Goal: Task Accomplishment & Management: Complete application form

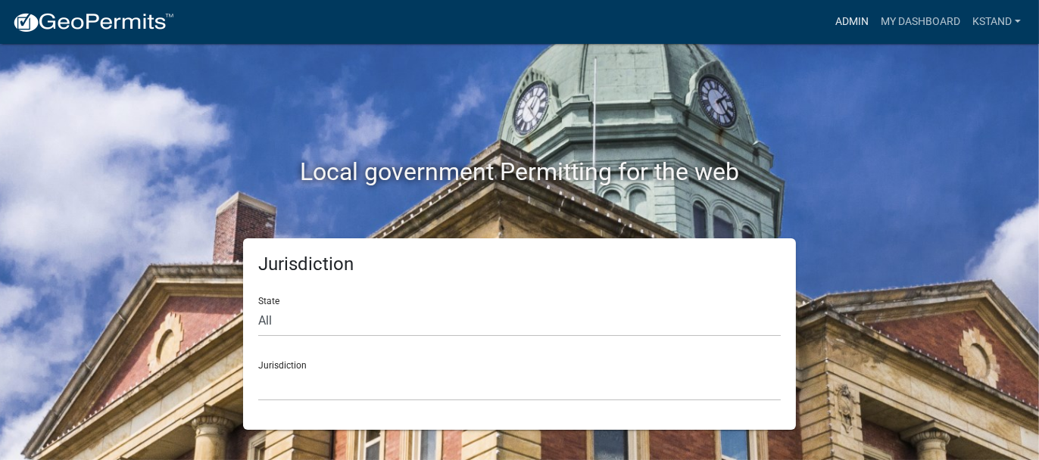
click at [839, 21] on link "Admin" at bounding box center [851, 22] width 45 height 29
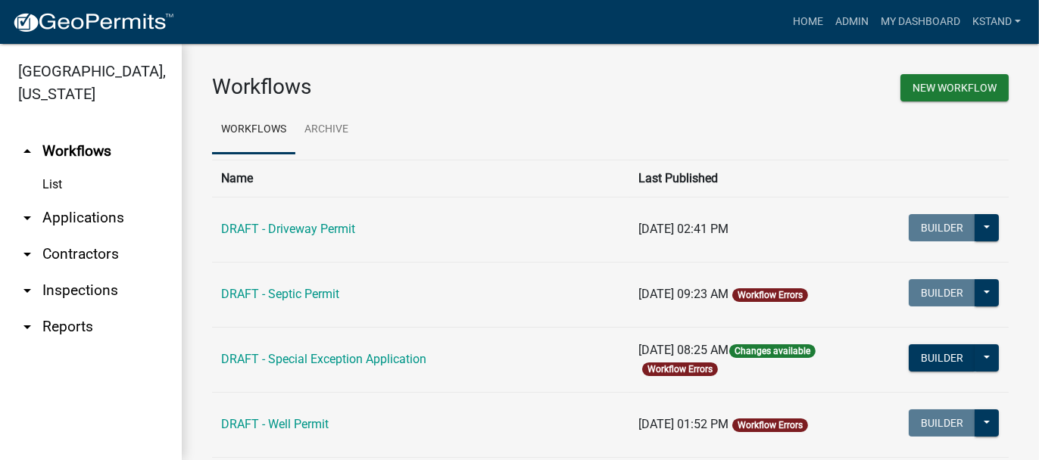
click at [51, 218] on link "arrow_drop_down Applications" at bounding box center [91, 218] width 182 height 36
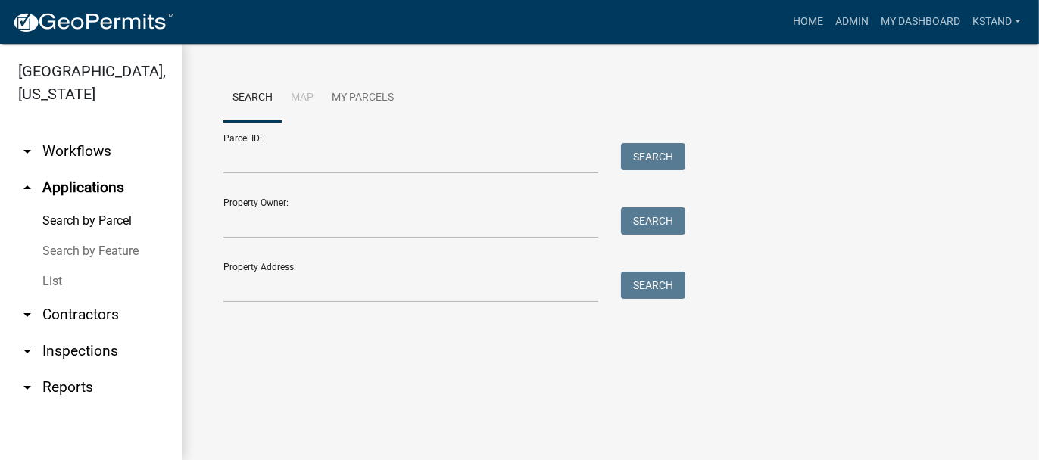
click at [45, 282] on link "List" at bounding box center [91, 281] width 182 height 30
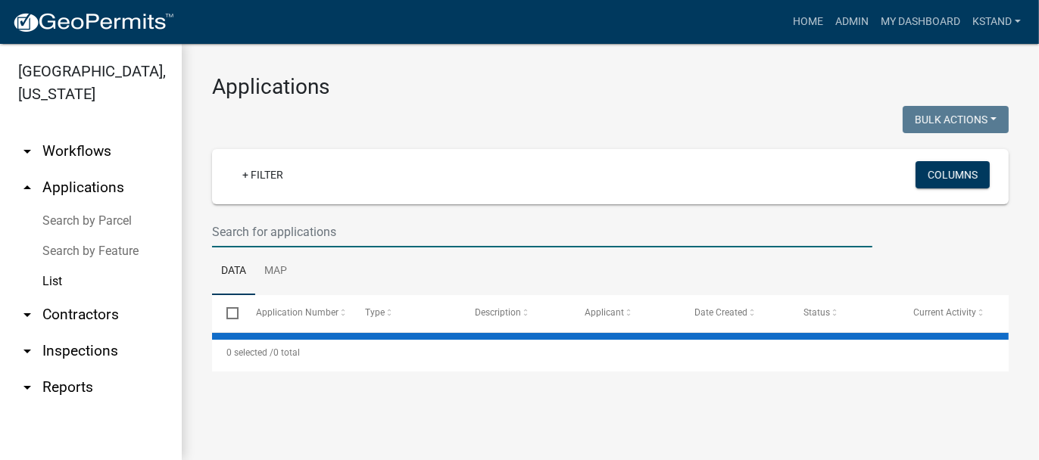
click at [257, 228] on input "text" at bounding box center [542, 231] width 660 height 31
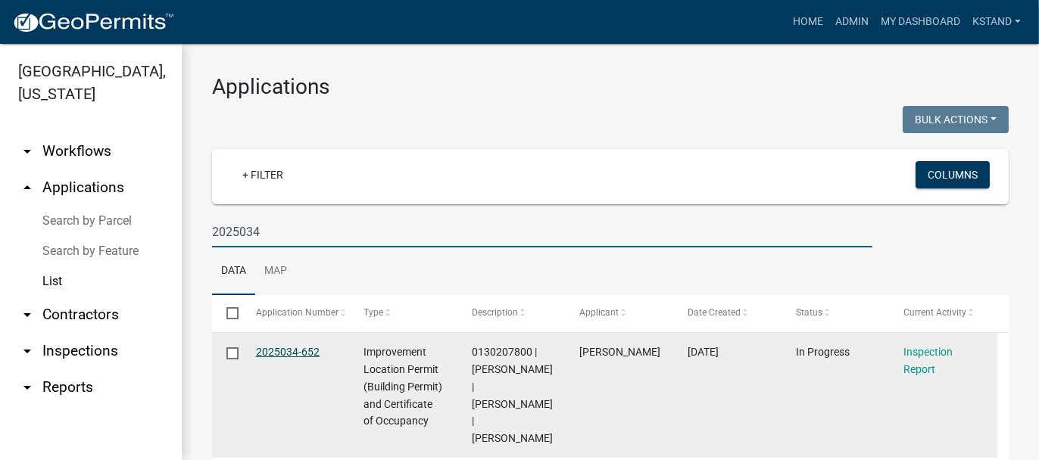
type input "2025034"
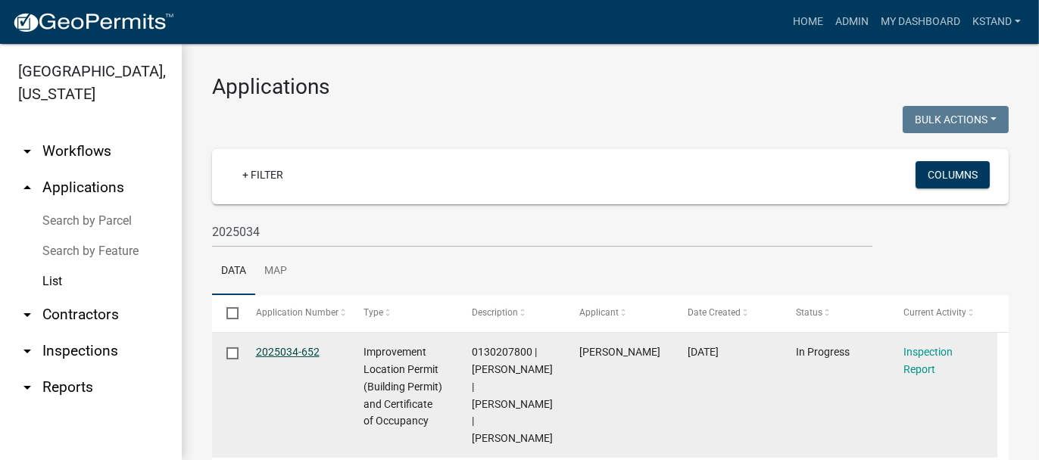
click at [270, 349] on link "2025034-652" at bounding box center [288, 352] width 64 height 12
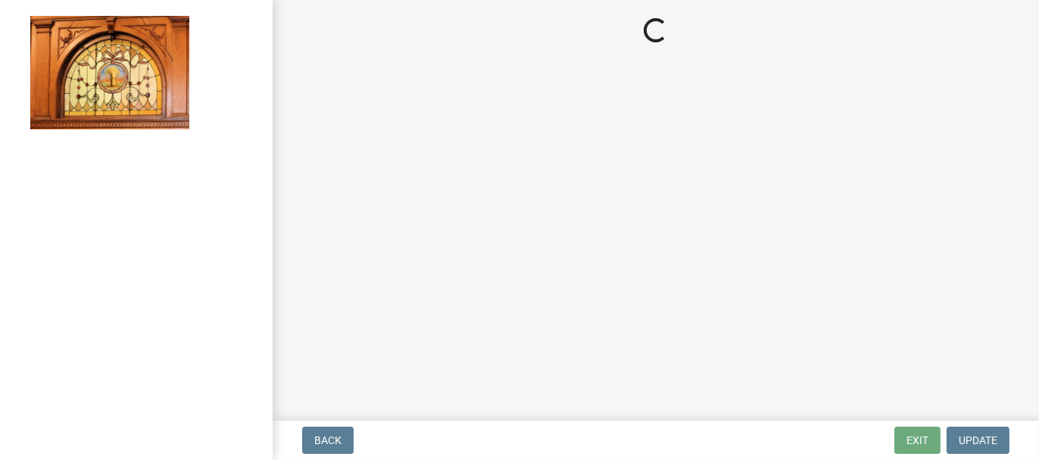
select select "62bb873c-c571-4454-ac8a-8c216551e2a3"
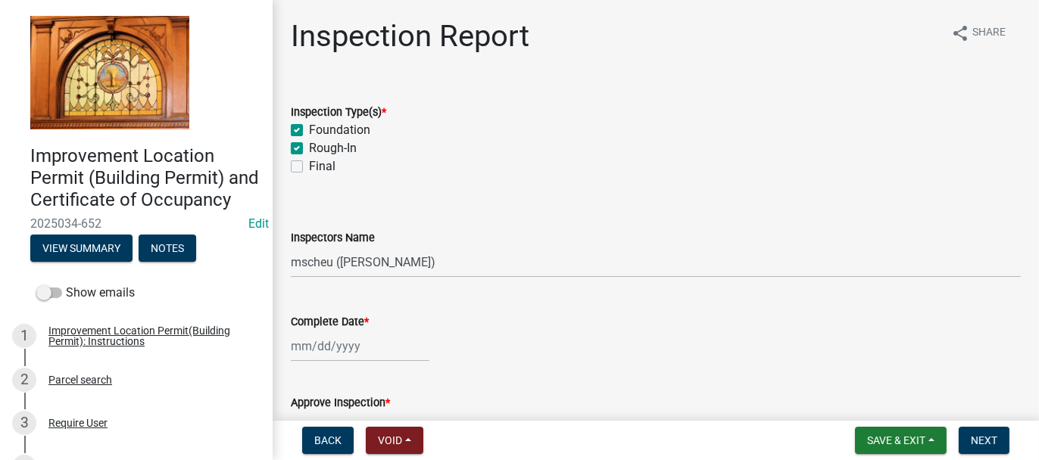
click at [309, 164] on label "Final" at bounding box center [322, 166] width 26 height 18
click at [309, 164] on input "Final" at bounding box center [314, 162] width 10 height 10
checkbox input "true"
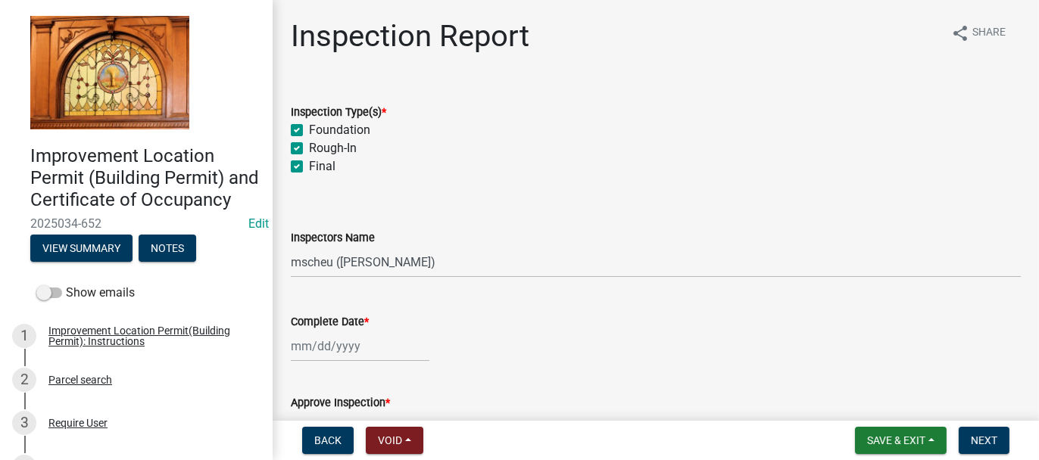
checkbox input "true"
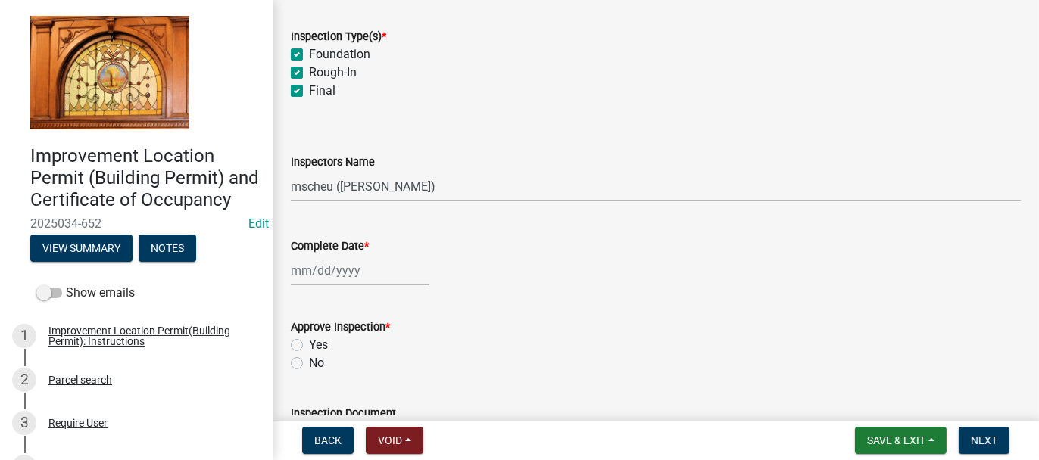
click at [299, 275] on div at bounding box center [360, 270] width 139 height 31
select select "10"
select select "2025"
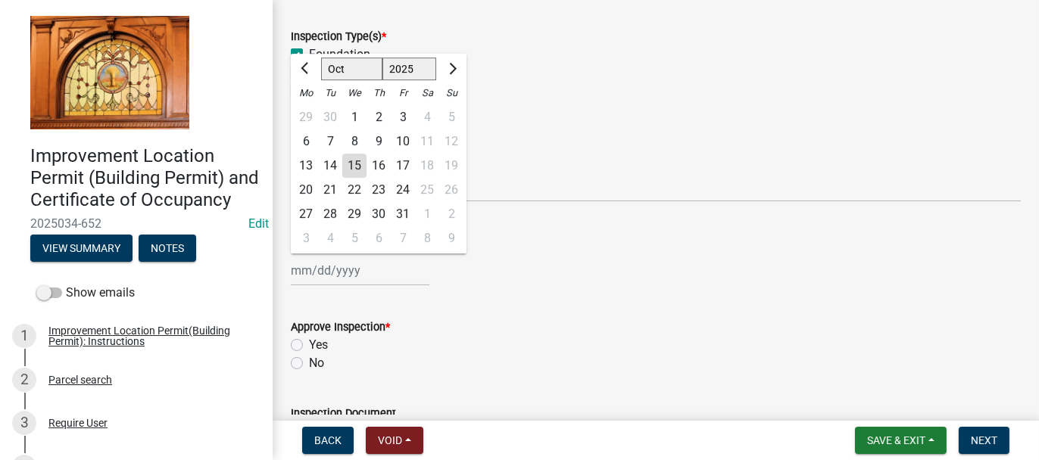
click at [329, 162] on div "14" at bounding box center [330, 166] width 24 height 24
type input "[DATE]"
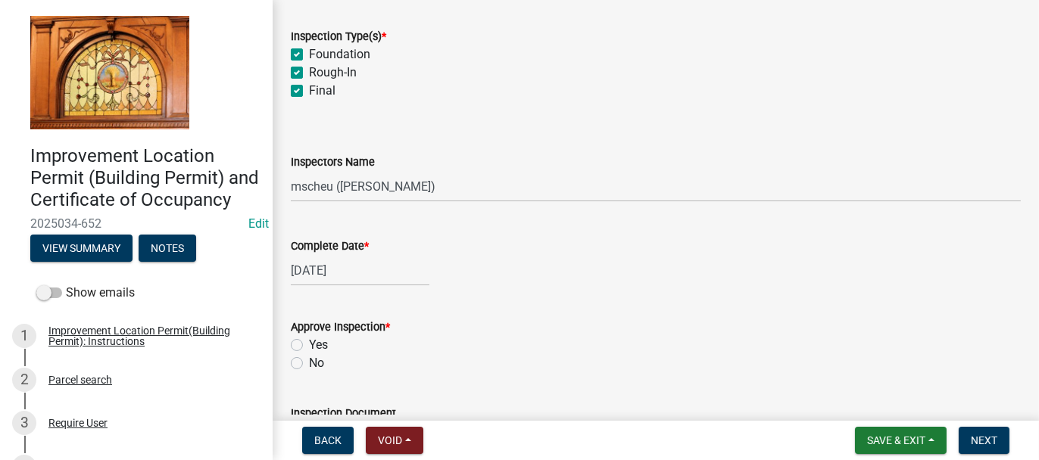
click at [309, 345] on label "Yes" at bounding box center [318, 345] width 19 height 18
click at [309, 345] on input "Yes" at bounding box center [314, 341] width 10 height 10
radio input "true"
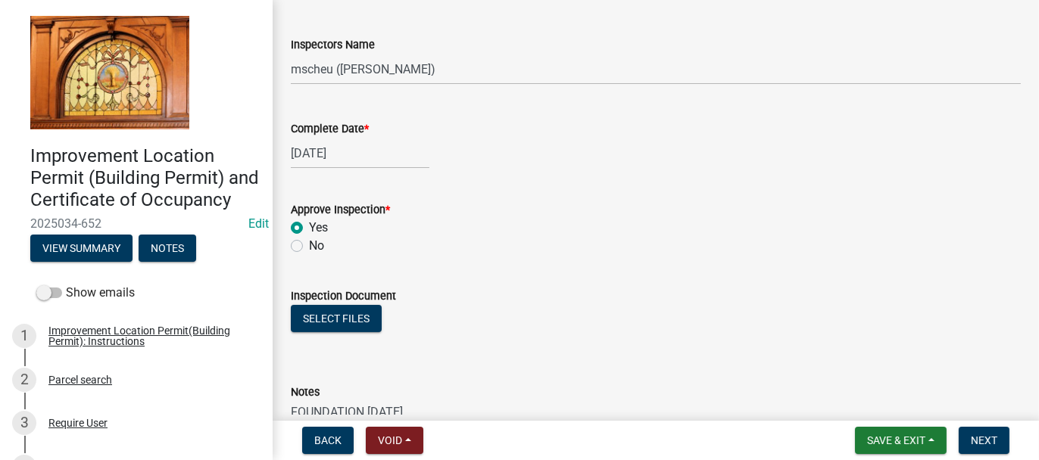
scroll to position [227, 0]
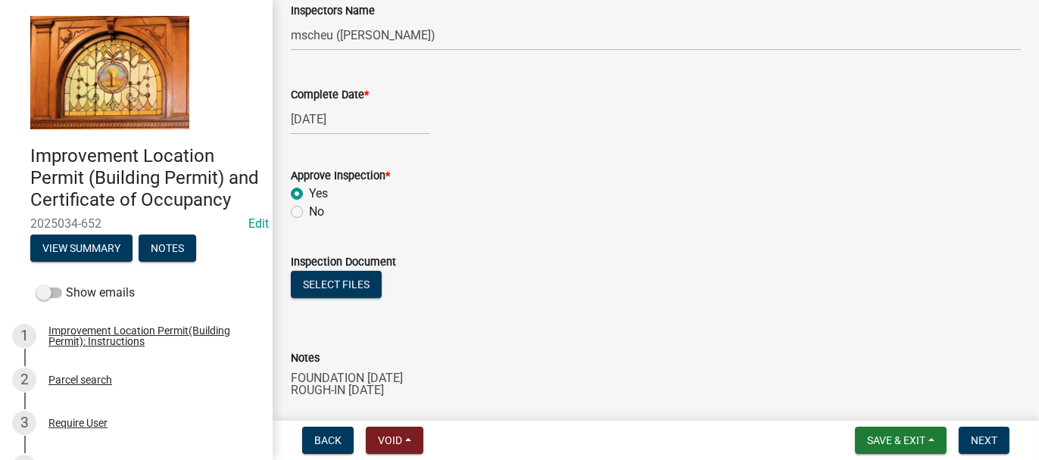
click at [418, 394] on textarea "FOUNDATION 4-15-2025 ROUGH-IN 7-10-2025" at bounding box center [656, 402] width 730 height 71
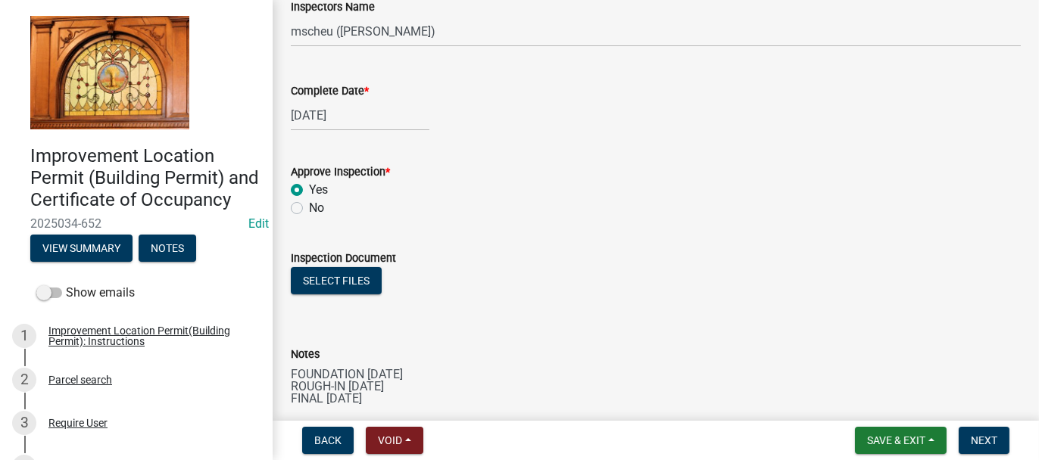
scroll to position [321, 0]
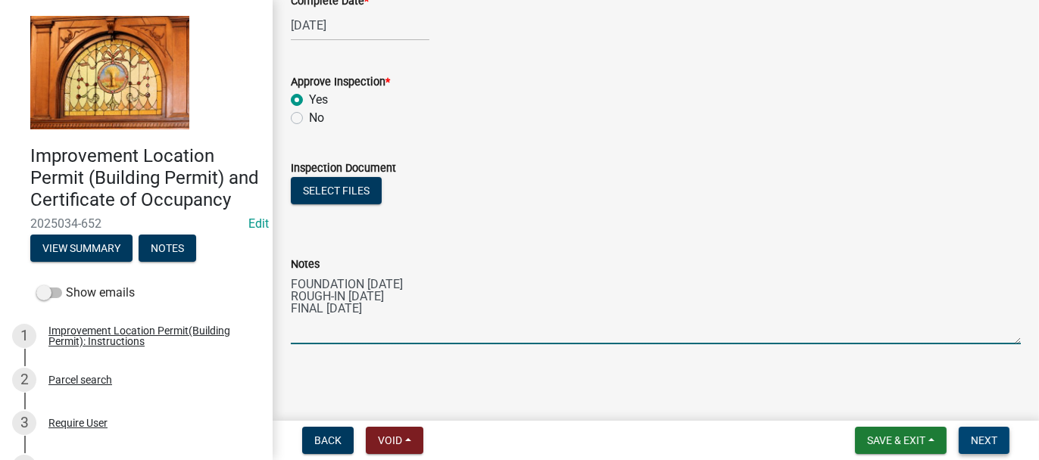
type textarea "FOUNDATION 4-15-2025 ROUGH-IN 7-10-2025 FINAL 10-14-2025"
click at [982, 436] on span "Next" at bounding box center [983, 440] width 26 height 12
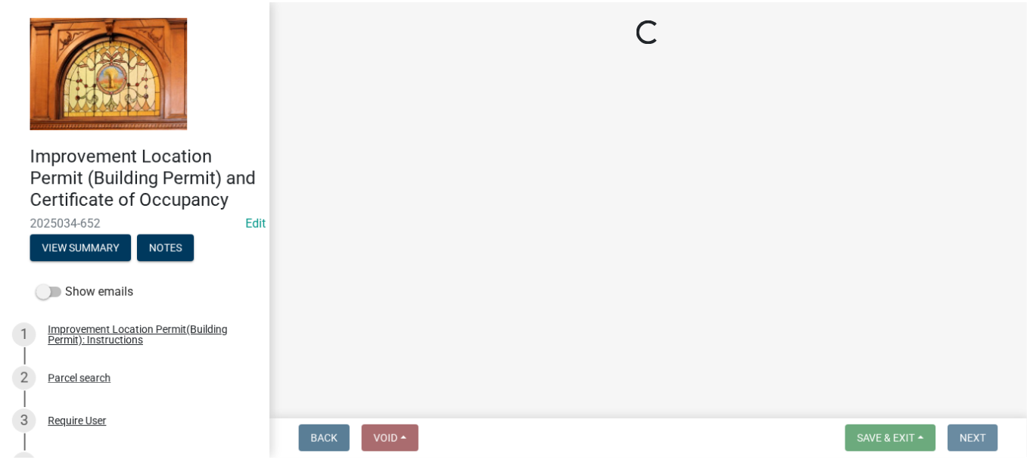
scroll to position [0, 0]
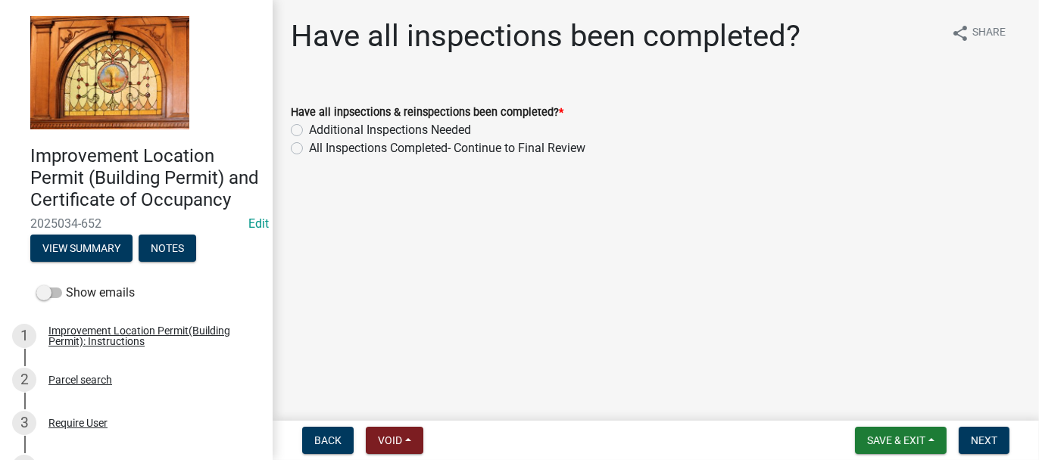
click at [309, 145] on label "All Inspections Completed- Continue to Final Review" at bounding box center [447, 148] width 276 height 18
click at [309, 145] on input "All Inspections Completed- Continue to Final Review" at bounding box center [314, 144] width 10 height 10
radio input "true"
click at [985, 444] on span "Next" at bounding box center [983, 440] width 26 height 12
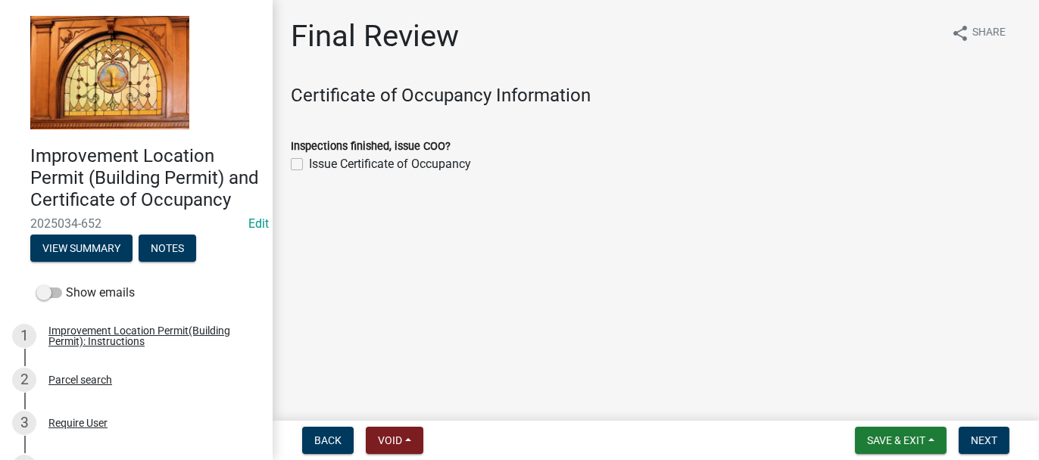
click at [309, 160] on label "Issue Certificate of Occupancy" at bounding box center [390, 164] width 162 height 18
click at [309, 160] on input "Issue Certificate of Occupancy" at bounding box center [314, 160] width 10 height 10
checkbox input "true"
click at [974, 428] on button "Next" at bounding box center [983, 440] width 51 height 27
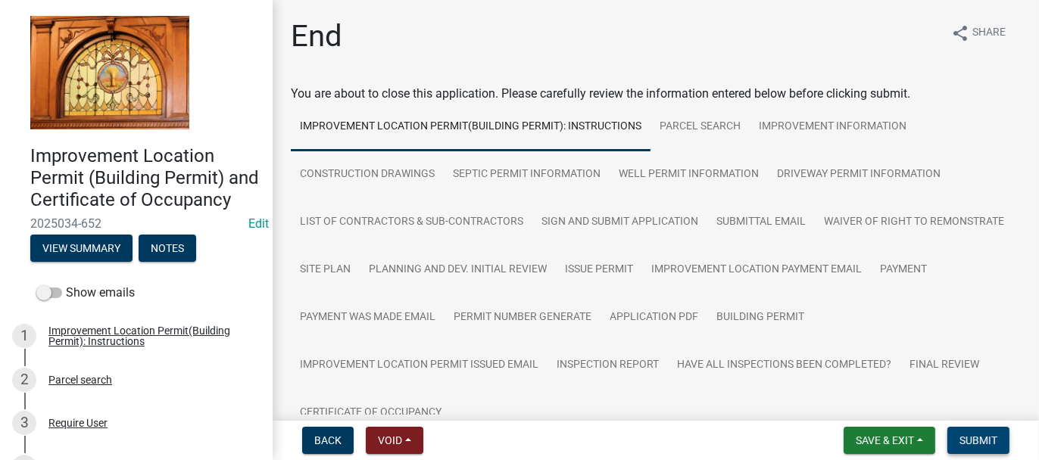
click at [959, 440] on span "Submit" at bounding box center [978, 440] width 38 height 12
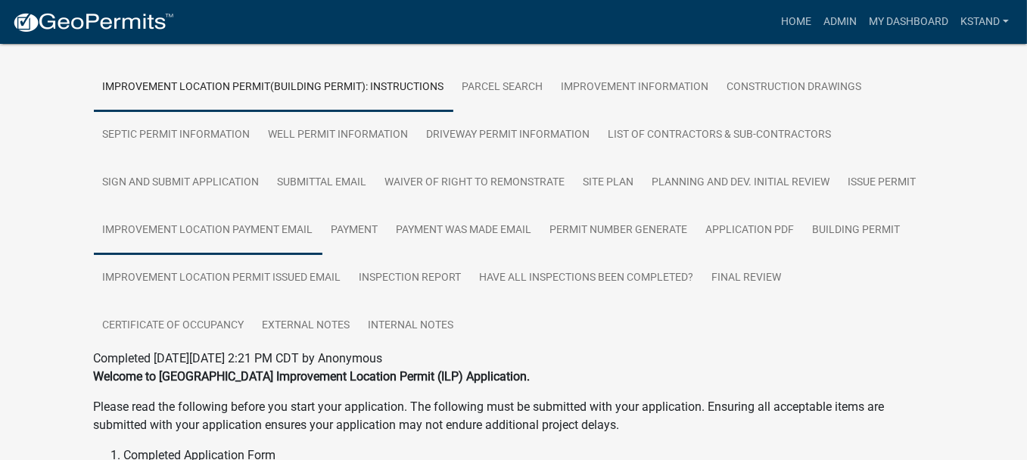
scroll to position [378, 0]
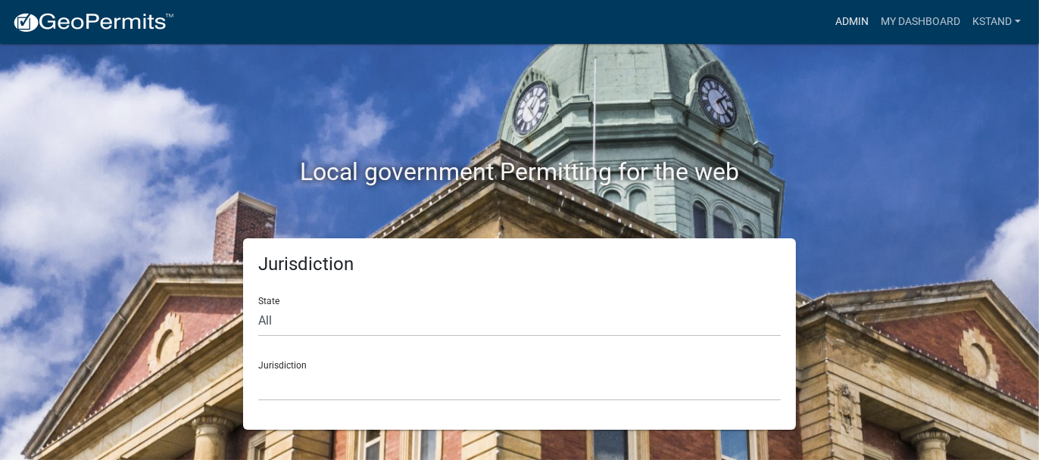
click at [856, 20] on link "Admin" at bounding box center [851, 22] width 45 height 29
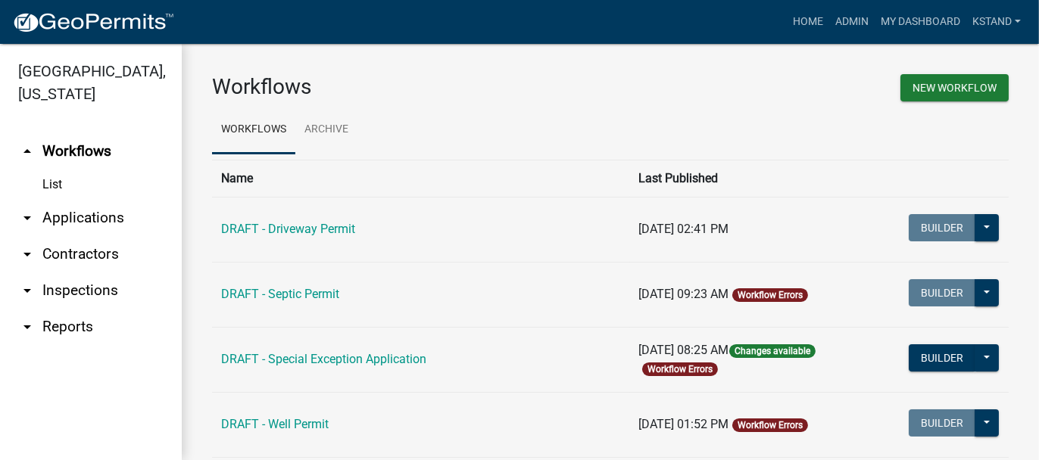
click at [87, 224] on link "arrow_drop_down Applications" at bounding box center [91, 218] width 182 height 36
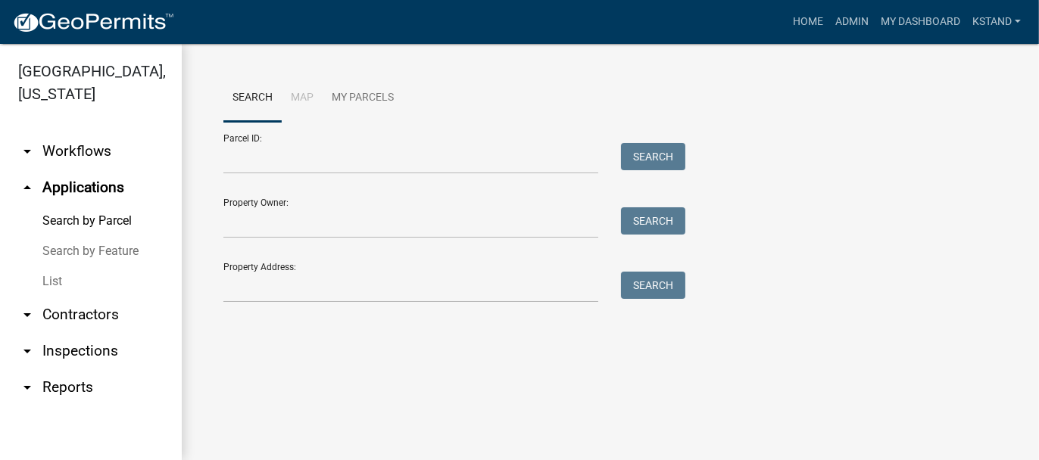
click at [51, 280] on link "List" at bounding box center [91, 281] width 182 height 30
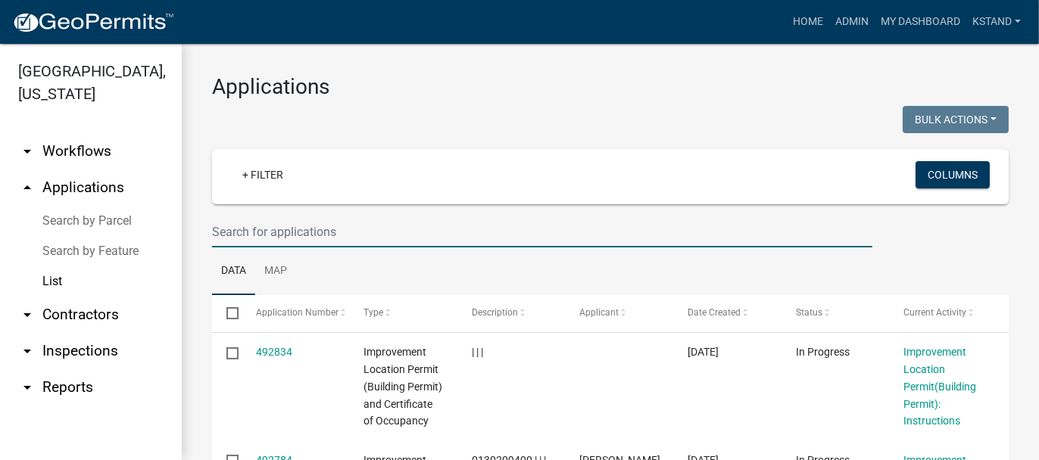
click at [287, 226] on input "text" at bounding box center [542, 231] width 660 height 31
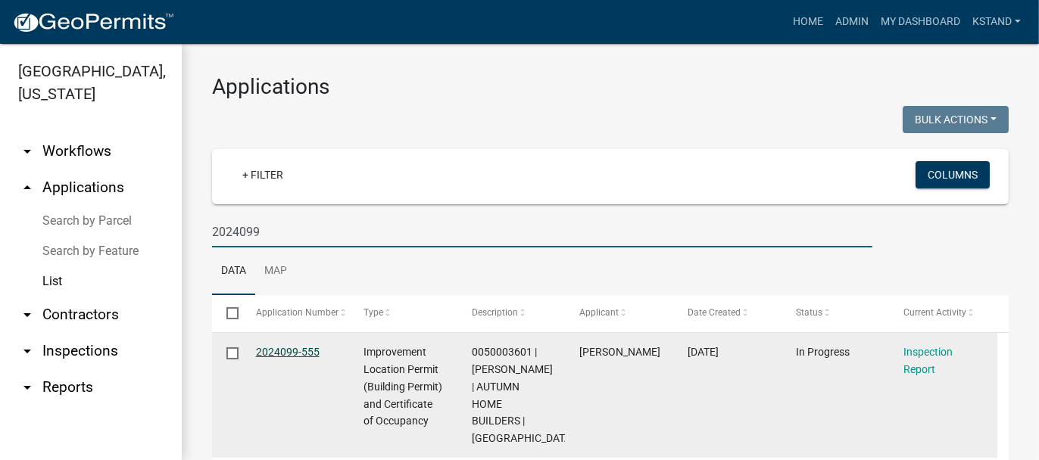
type input "2024099"
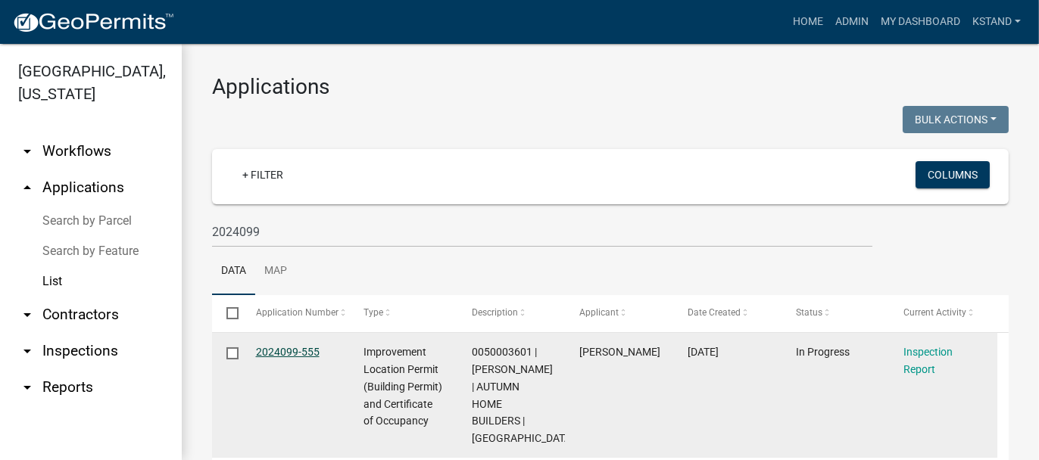
click at [276, 353] on link "2024099-555" at bounding box center [288, 352] width 64 height 12
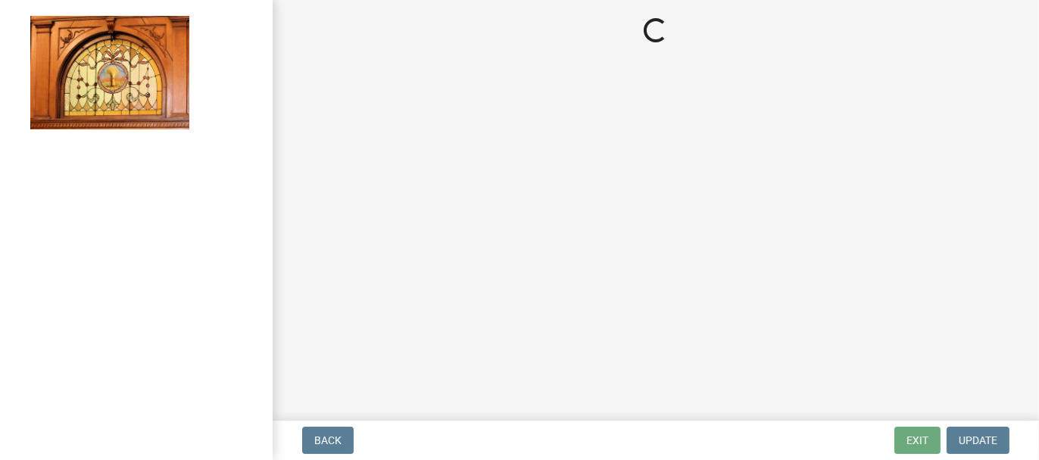
select select "62bb873c-c571-4454-ac8a-8c216551e2a3"
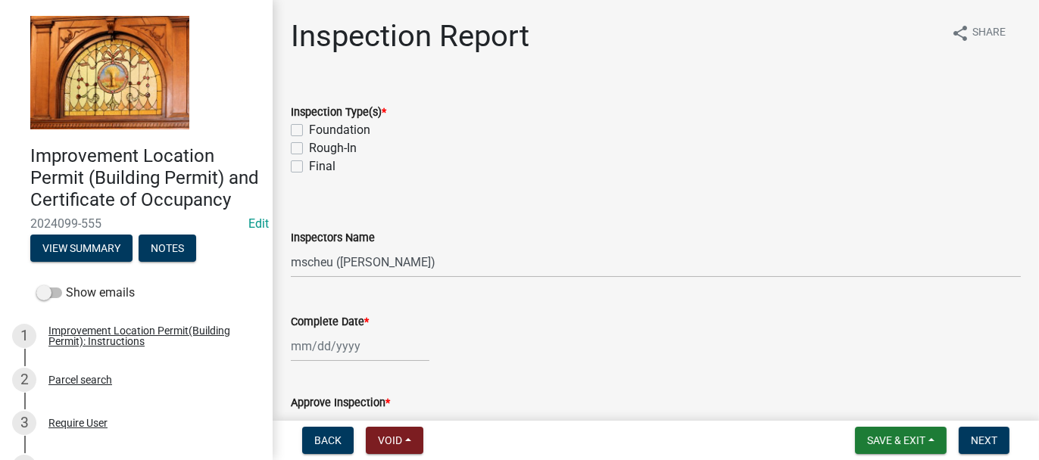
click at [309, 128] on label "Foundation" at bounding box center [339, 130] width 61 height 18
click at [309, 128] on input "Foundation" at bounding box center [314, 126] width 10 height 10
checkbox input "true"
checkbox input "false"
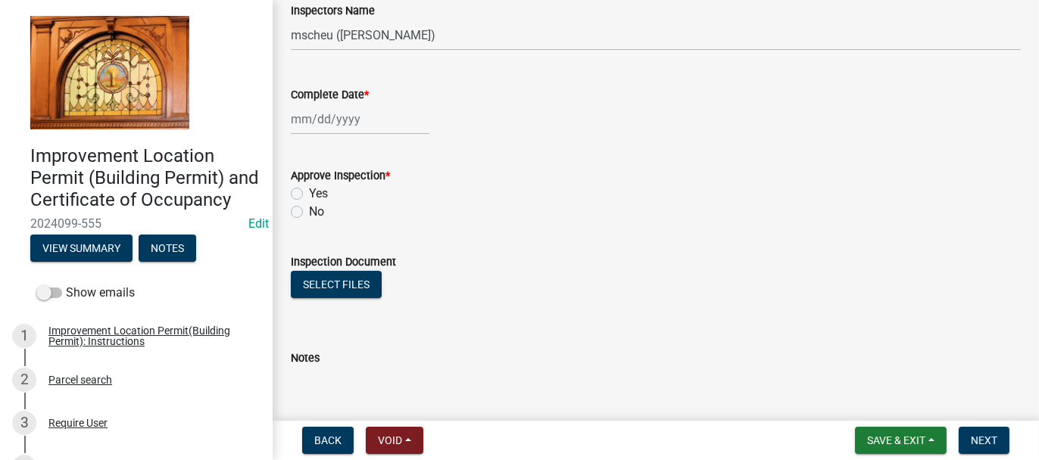
scroll to position [321, 0]
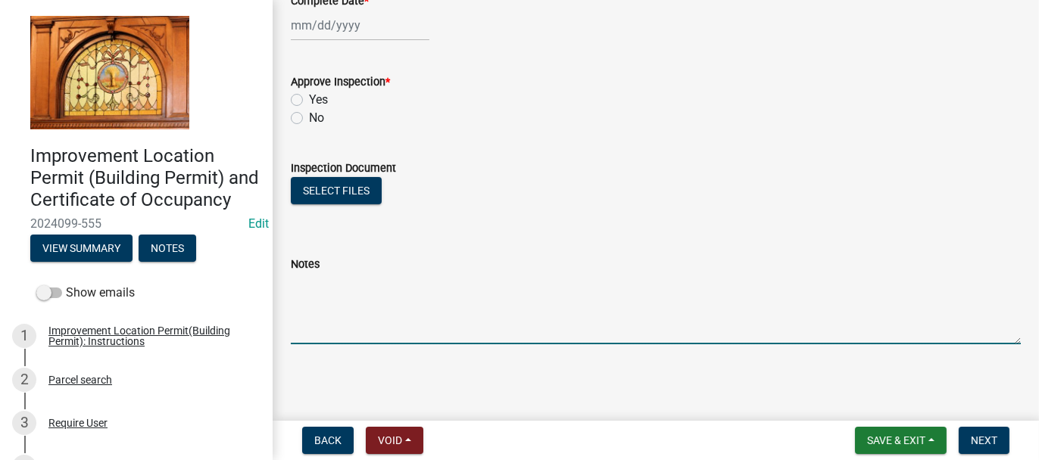
click at [297, 291] on textarea "Notes" at bounding box center [656, 308] width 730 height 71
type textarea "FOUNDATION [DATE]"
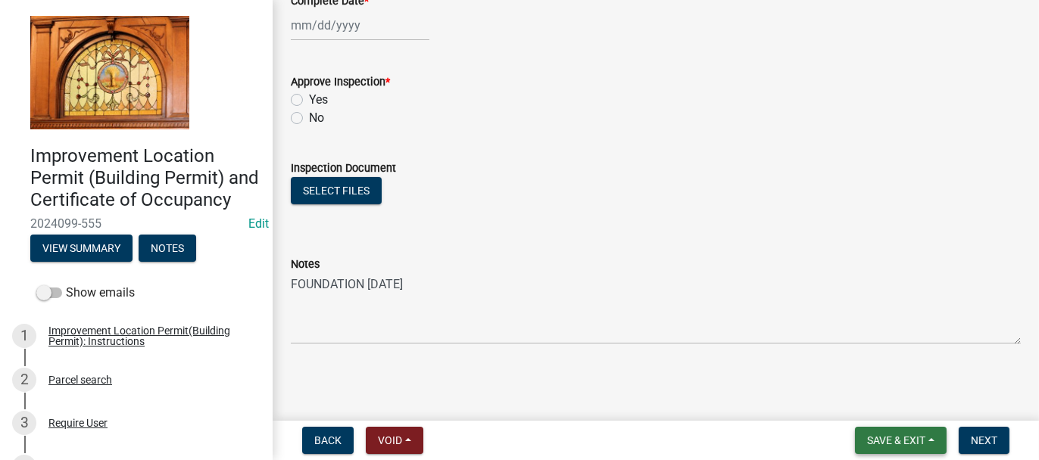
click at [899, 438] on span "Save & Exit" at bounding box center [896, 440] width 58 height 12
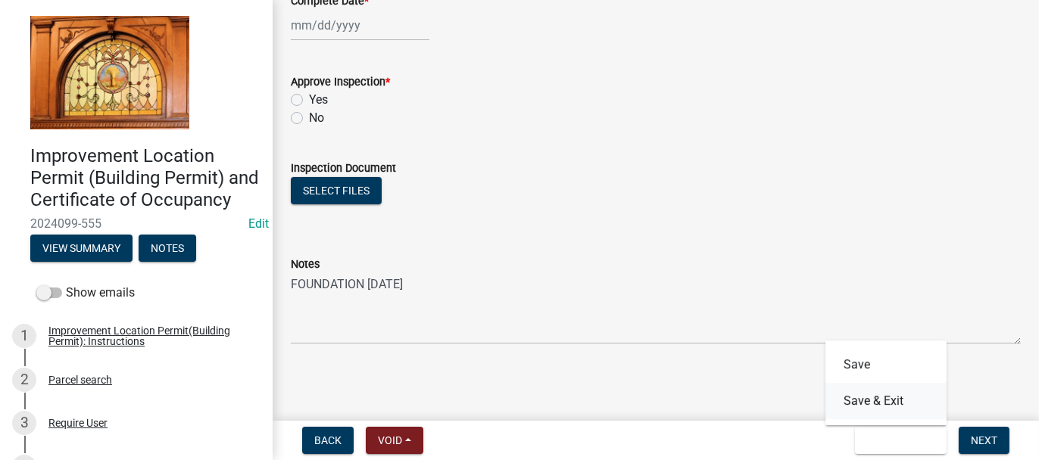
click at [887, 405] on button "Save & Exit" at bounding box center [885, 401] width 121 height 36
